Goal: Task Accomplishment & Management: Manage account settings

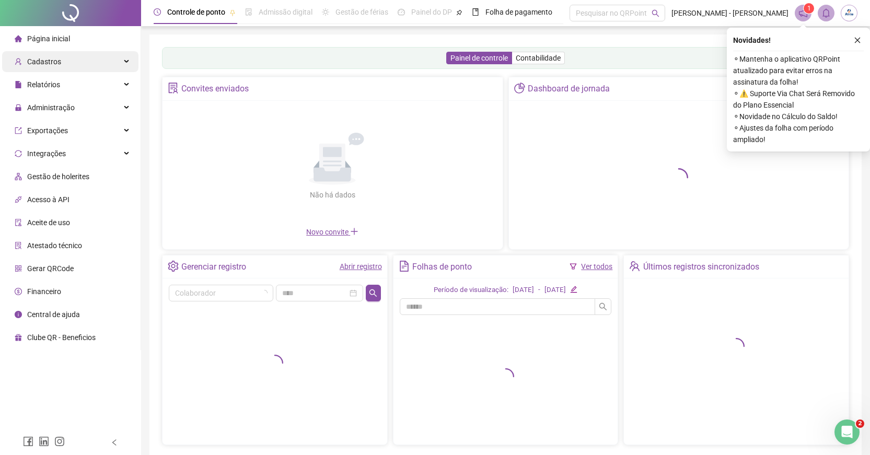
click at [63, 64] on div "Cadastros" at bounding box center [70, 61] width 136 height 21
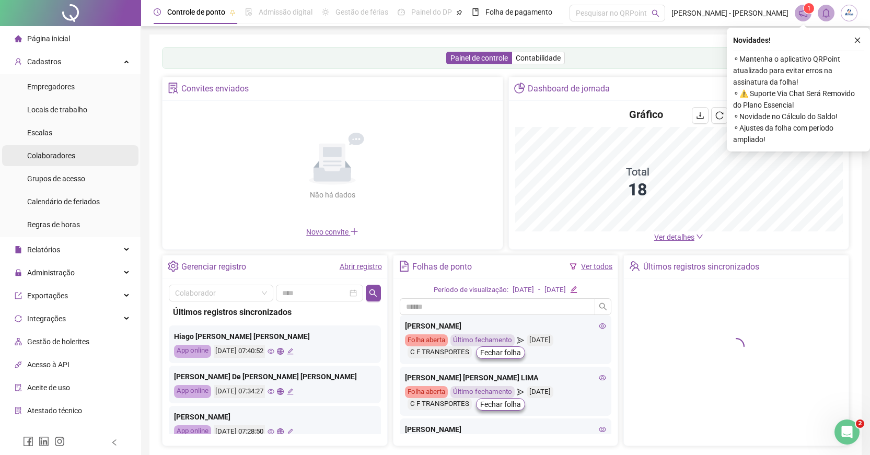
click at [64, 152] on span "Colaboradores" at bounding box center [51, 155] width 48 height 8
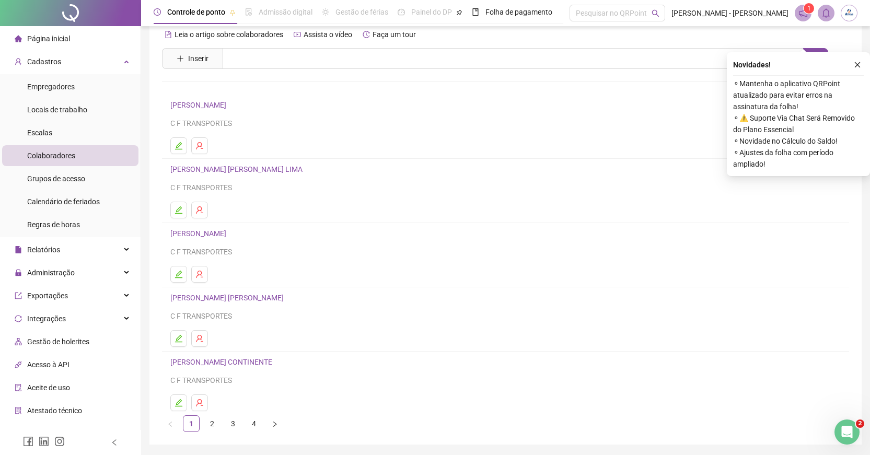
scroll to position [50, 0]
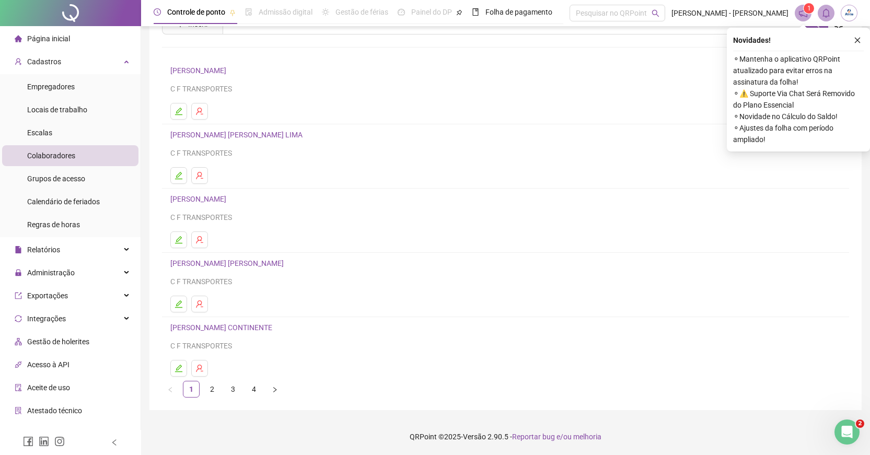
drag, startPoint x: 226, startPoint y: 390, endPoint x: 231, endPoint y: 392, distance: 5.6
click at [228, 390] on link "3" at bounding box center [233, 389] width 16 height 16
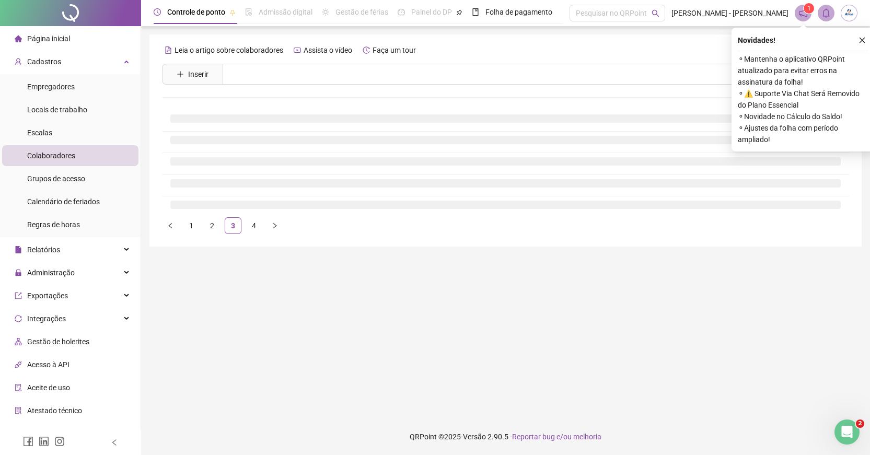
scroll to position [0, 0]
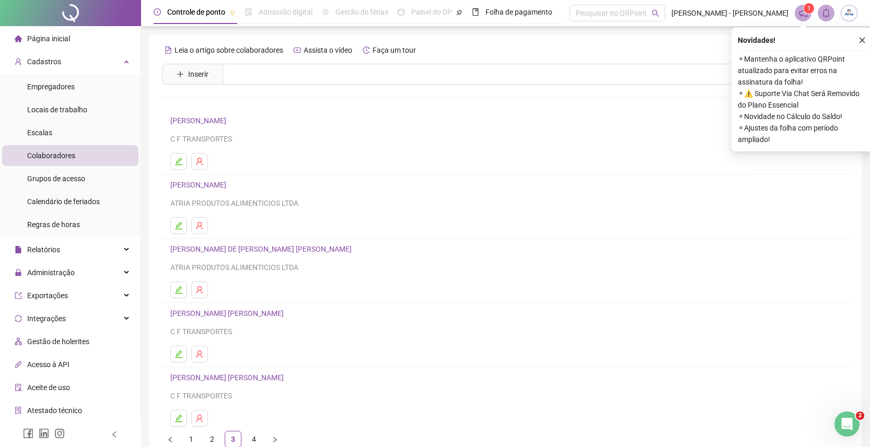
click at [220, 185] on link "[PERSON_NAME]" at bounding box center [199, 185] width 59 height 8
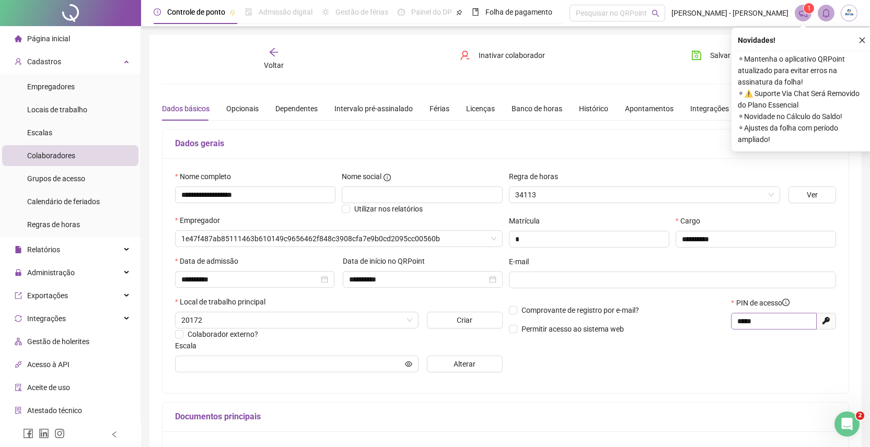
type input "**********"
drag, startPoint x: 765, startPoint y: 320, endPoint x: 708, endPoint y: 333, distance: 57.9
click at [708, 333] on div "Comprovante de registro por e-mail? Permitir acesso ao sistema web PIN de acess…" at bounding box center [673, 319] width 334 height 45
click at [856, 42] on button "button" at bounding box center [861, 40] width 13 height 13
